Goal: Navigation & Orientation: Find specific page/section

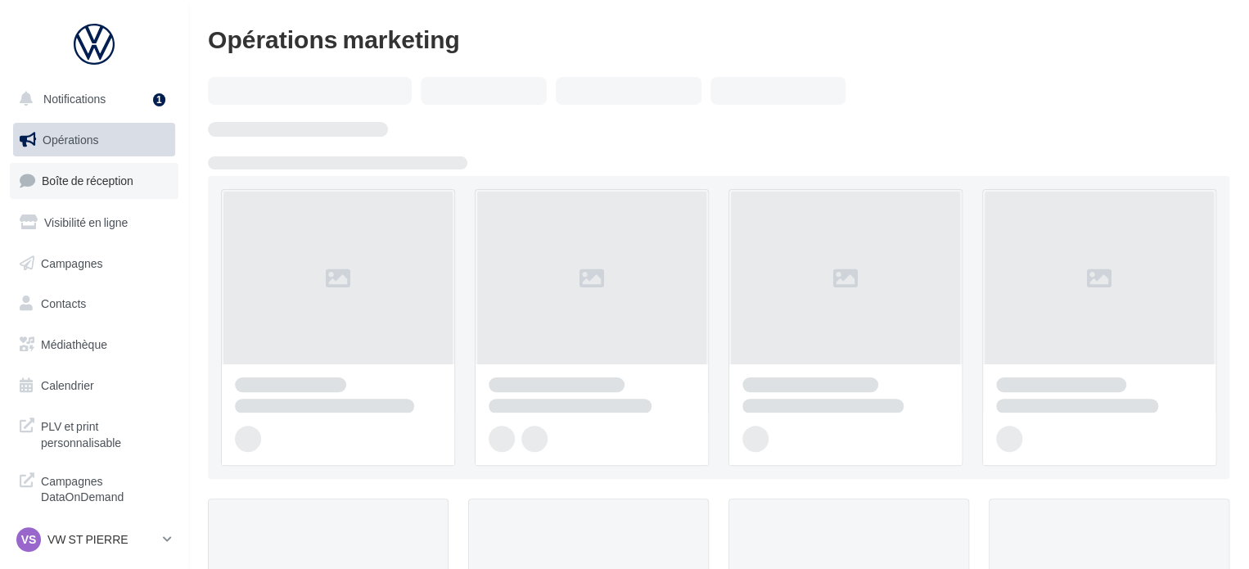
click at [120, 174] on span "Boîte de réception" at bounding box center [88, 181] width 92 height 14
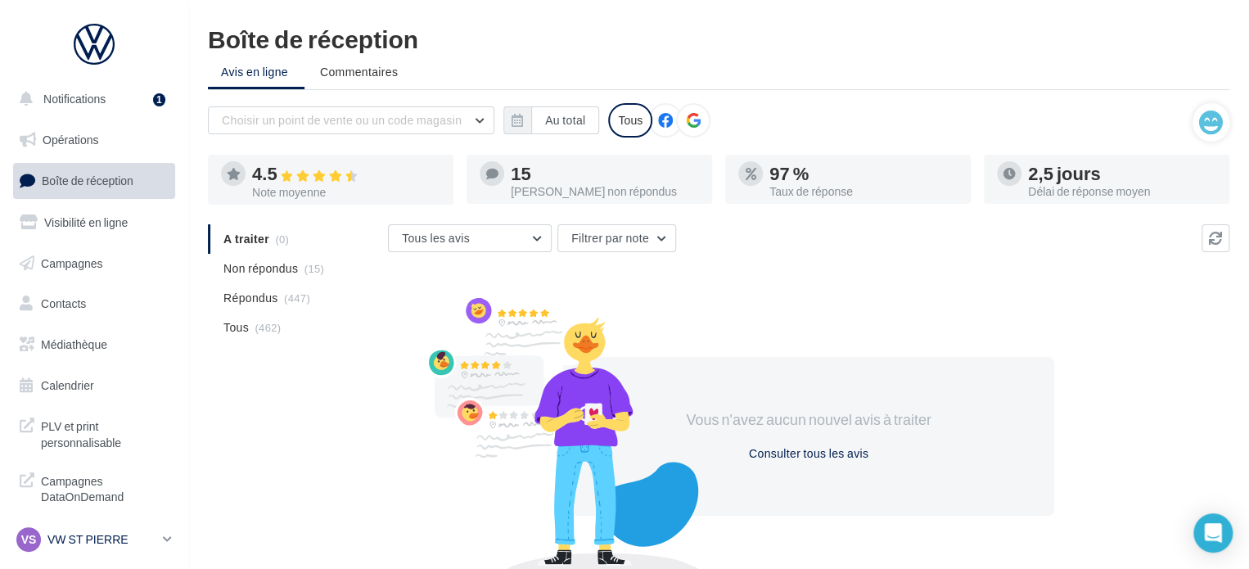
click at [137, 543] on p "VW ST PIERRE" at bounding box center [101, 539] width 109 height 16
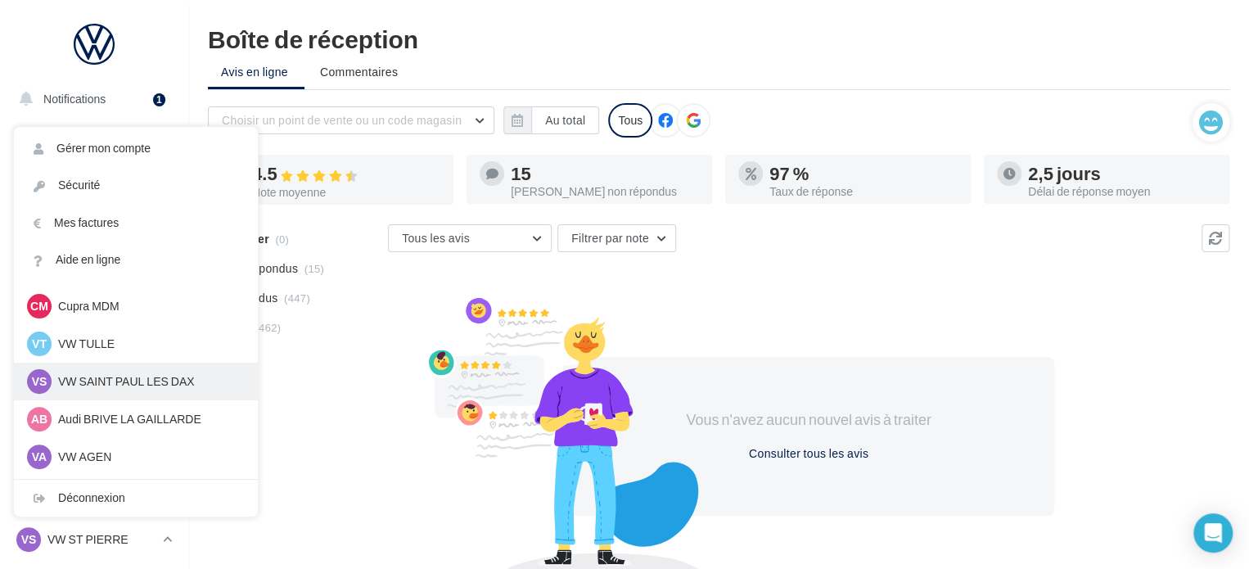
scroll to position [151, 0]
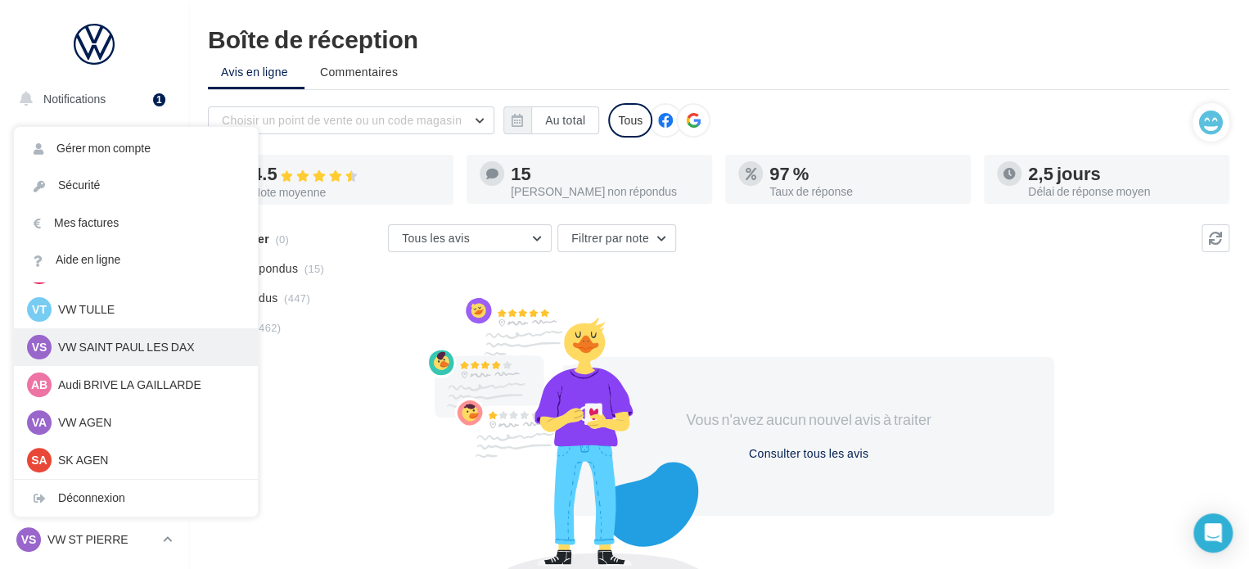
click at [134, 348] on p "VW SAINT PAUL LES DAX" at bounding box center [148, 347] width 180 height 16
